Goal: Task Accomplishment & Management: Manage account settings

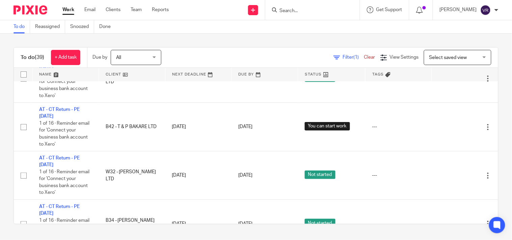
scroll to position [1366, 0]
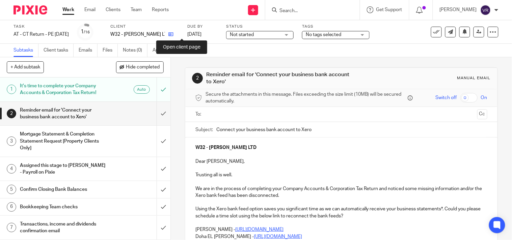
click at [174, 35] on icon at bounding box center [171, 34] width 5 height 5
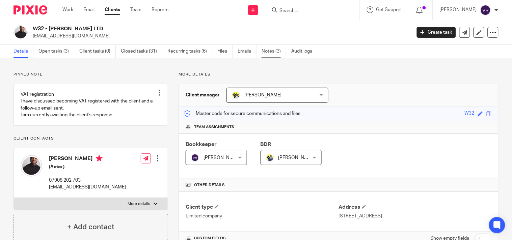
click at [274, 53] on link "Notes (3)" at bounding box center [274, 51] width 25 height 13
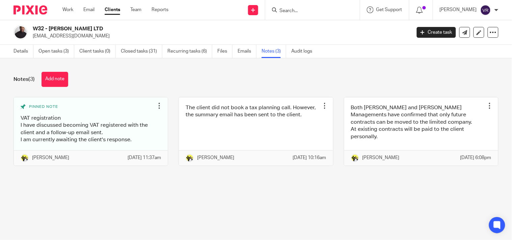
click at [18, 33] on img at bounding box center [21, 32] width 14 height 14
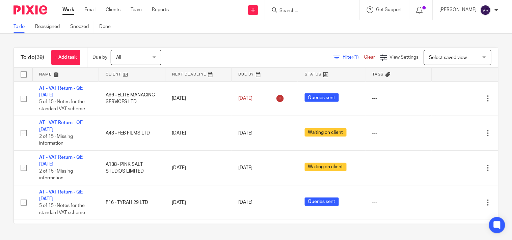
click at [310, 37] on div "To do (39) + Add task Due by All All [DATE] [DATE] This week Next week This mon…" at bounding box center [256, 136] width 512 height 204
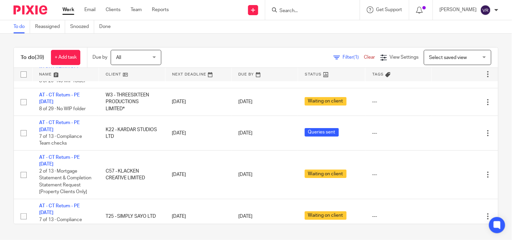
scroll to position [268, 0]
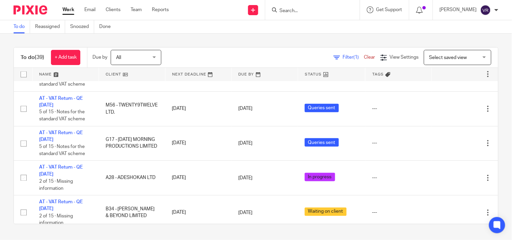
click at [463, 25] on div "To do Reassigned Snoozed Done" at bounding box center [256, 27] width 512 height 14
click at [497, 99] on div "To do (39) + Add task Due by All All [DATE] [DATE] This week Next week This mon…" at bounding box center [256, 136] width 512 height 204
